Goal: Transaction & Acquisition: Purchase product/service

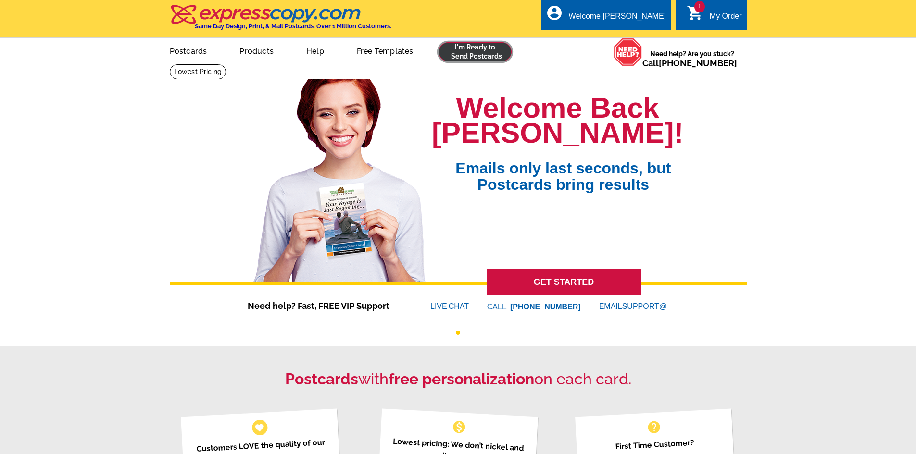
click at [465, 54] on link at bounding box center [475, 51] width 74 height 19
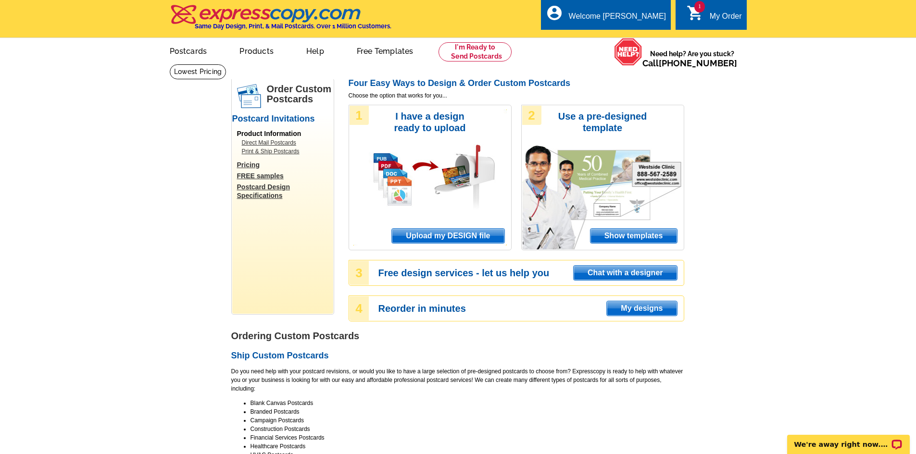
click at [698, 16] on icon "shopping_cart" at bounding box center [695, 12] width 17 height 17
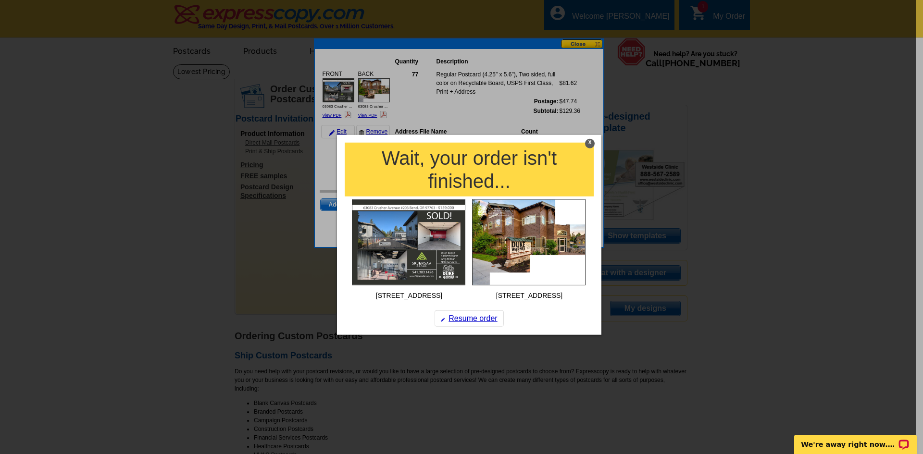
click at [588, 143] on div "X" at bounding box center [590, 143] width 10 height 10
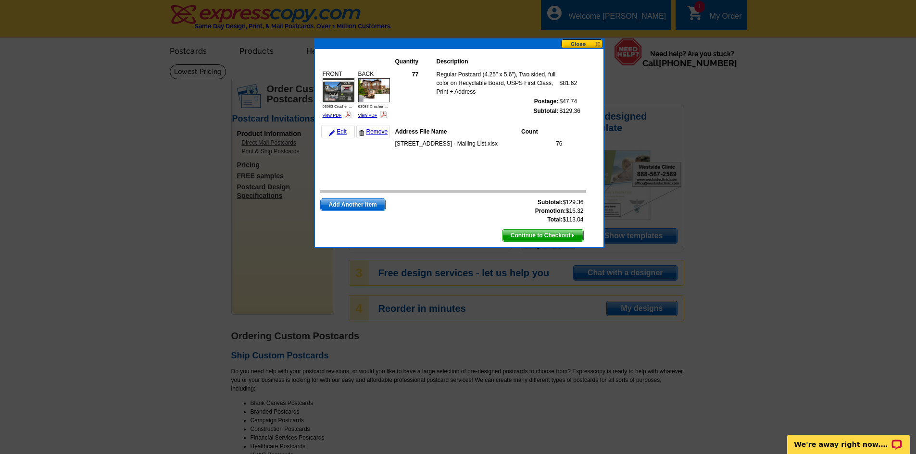
click at [542, 238] on span "Continue to Checkout" at bounding box center [542, 236] width 81 height 12
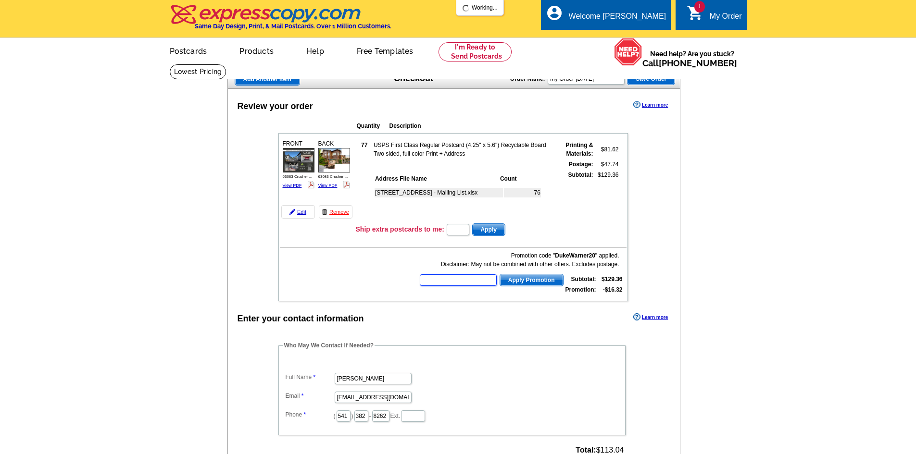
click at [454, 285] on input "text" at bounding box center [458, 281] width 77 height 12
click at [453, 283] on input "text" at bounding box center [458, 281] width 77 height 12
type input "HURRY40"
click at [544, 279] on span "Apply Promotion" at bounding box center [531, 281] width 63 height 12
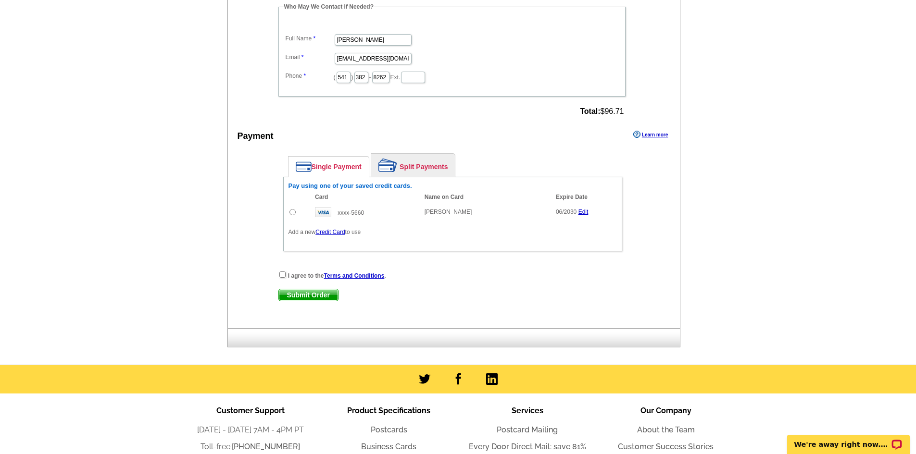
scroll to position [240, 0]
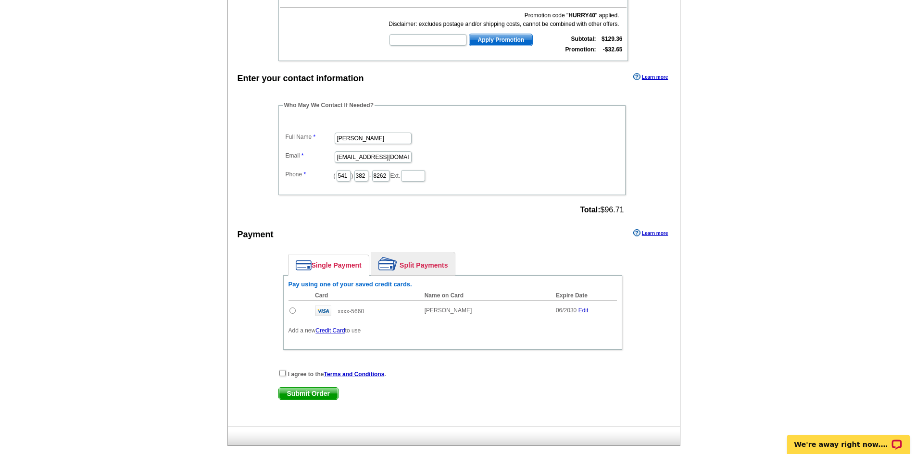
click at [290, 312] on input "radio" at bounding box center [292, 311] width 6 height 6
radio input "true"
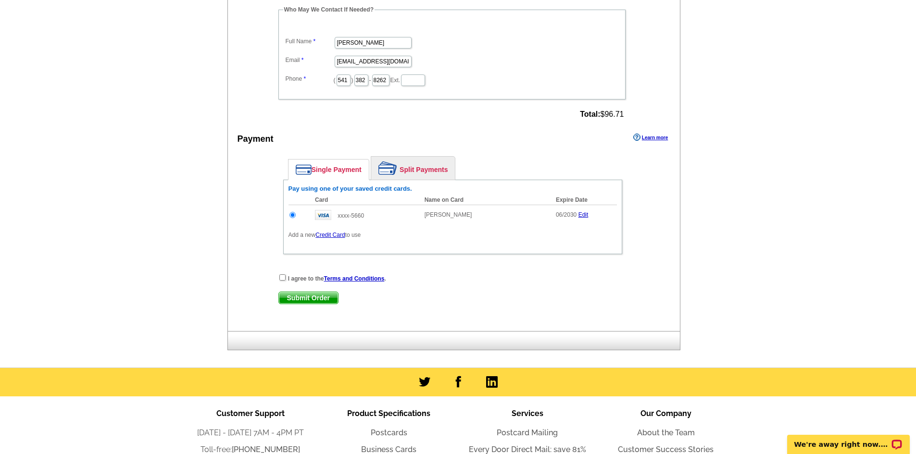
scroll to position [337, 0]
drag, startPoint x: 311, startPoint y: 303, endPoint x: 542, endPoint y: 58, distance: 336.7
click at [312, 303] on span "Submit Order" at bounding box center [308, 298] width 59 height 12
click at [281, 281] on div "I agree to the Terms and Conditions ." at bounding box center [452, 278] width 349 height 10
click at [282, 277] on input "checkbox" at bounding box center [282, 277] width 6 height 6
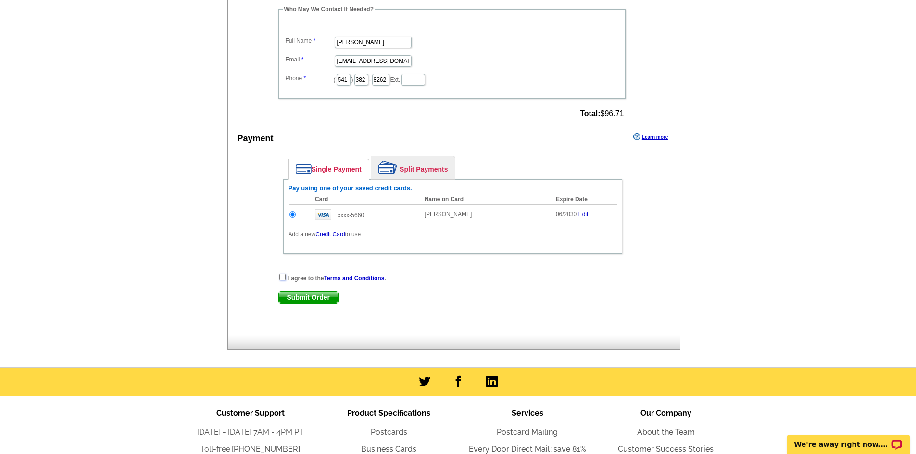
checkbox input "true"
click at [301, 300] on span "Submit Order" at bounding box center [308, 298] width 59 height 12
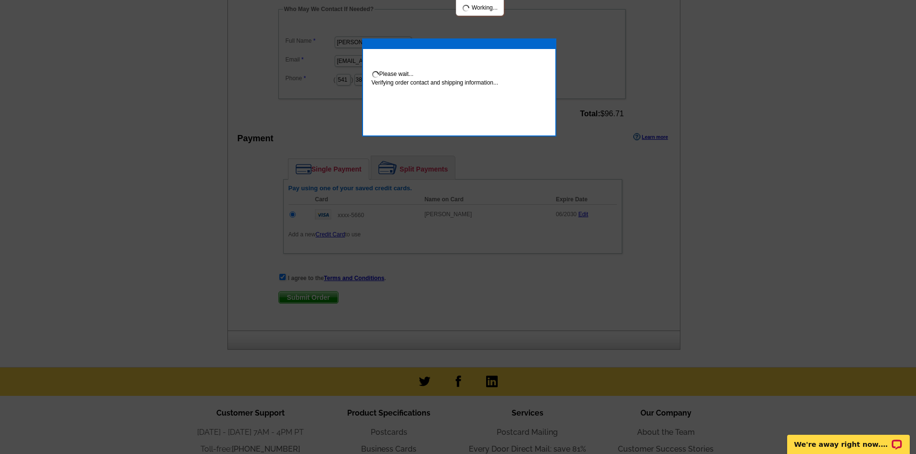
scroll to position [333, 0]
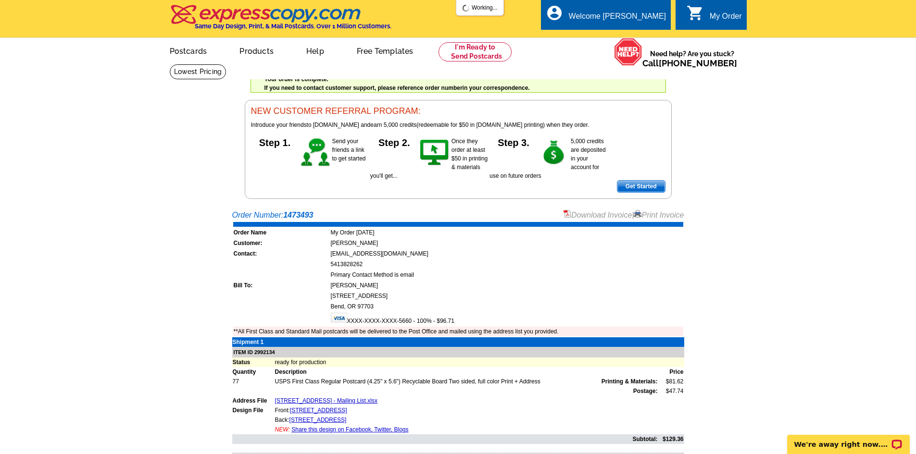
click at [651, 216] on link "Print Invoice" at bounding box center [659, 215] width 50 height 8
